Goal: Go to known website: Go to known website

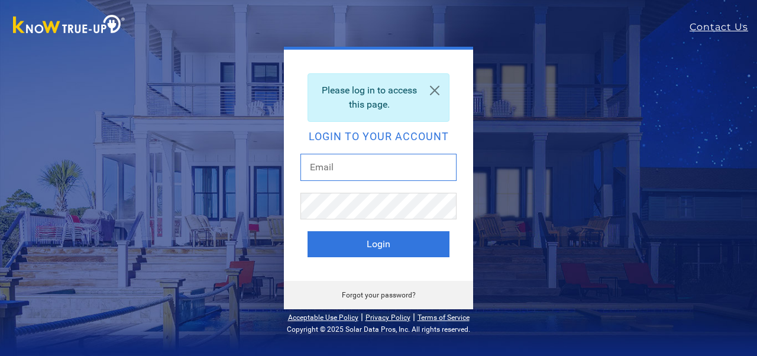
click at [327, 164] on input "text" at bounding box center [378, 167] width 156 height 27
type input "[EMAIL_ADDRESS][DOMAIN_NAME]"
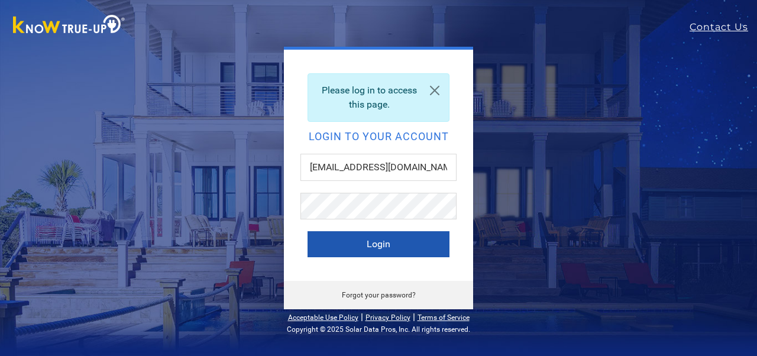
click at [371, 253] on button "Login" at bounding box center [379, 244] width 142 height 26
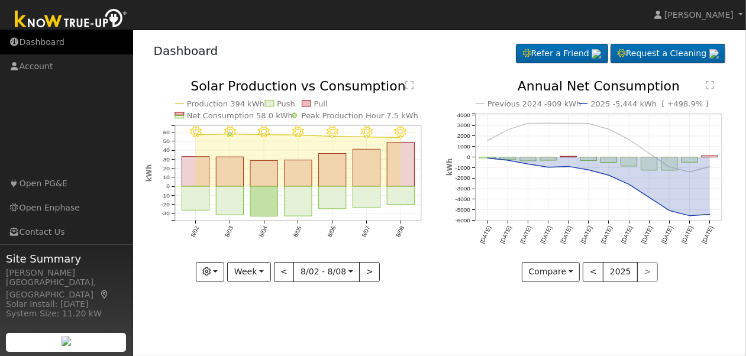
click at [44, 49] on link "Dashboard" at bounding box center [66, 42] width 133 height 24
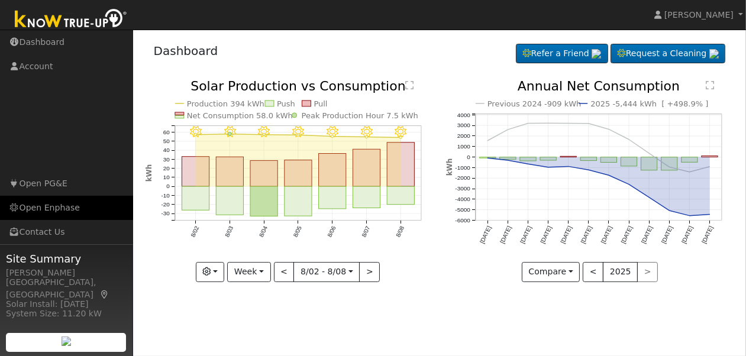
click at [57, 206] on link "Open Enphase" at bounding box center [66, 208] width 133 height 24
